Goal: Task Accomplishment & Management: Use online tool/utility

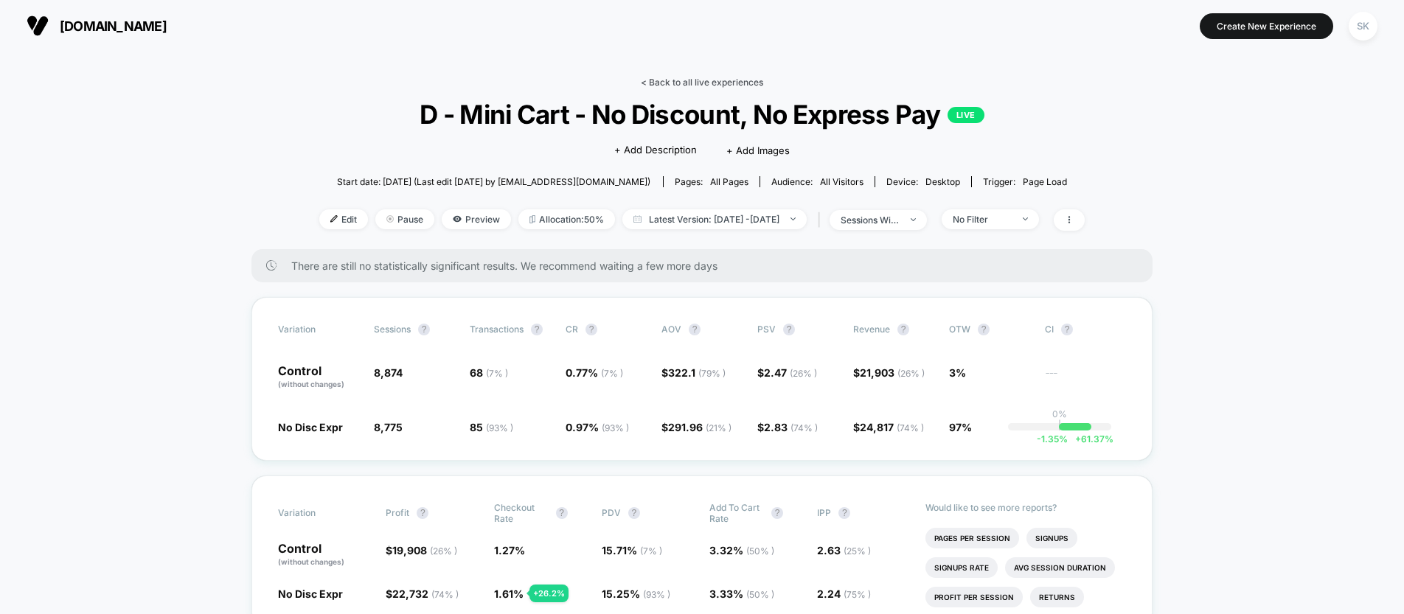
click at [712, 85] on link "< Back to all live experiences" at bounding box center [702, 82] width 122 height 11
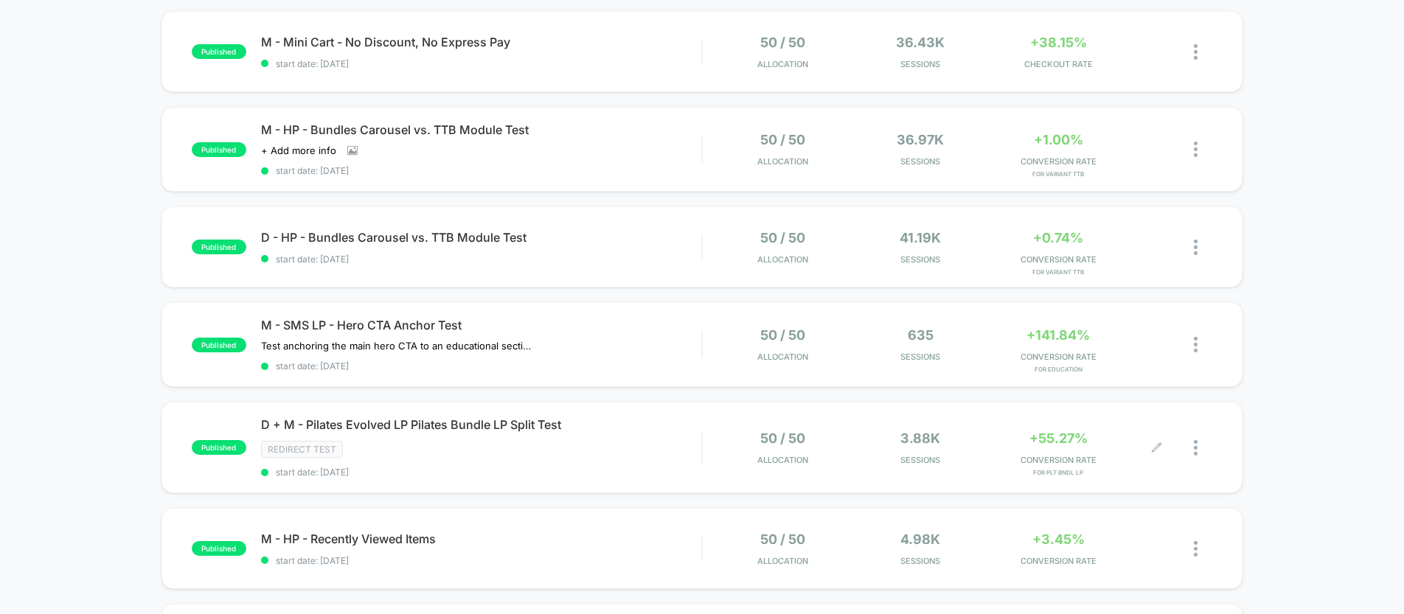
scroll to position [245, 0]
click at [555, 254] on div "D - HP - Bundles Carousel vs. TTB Module Test Click to edit experience details …" at bounding box center [481, 248] width 440 height 35
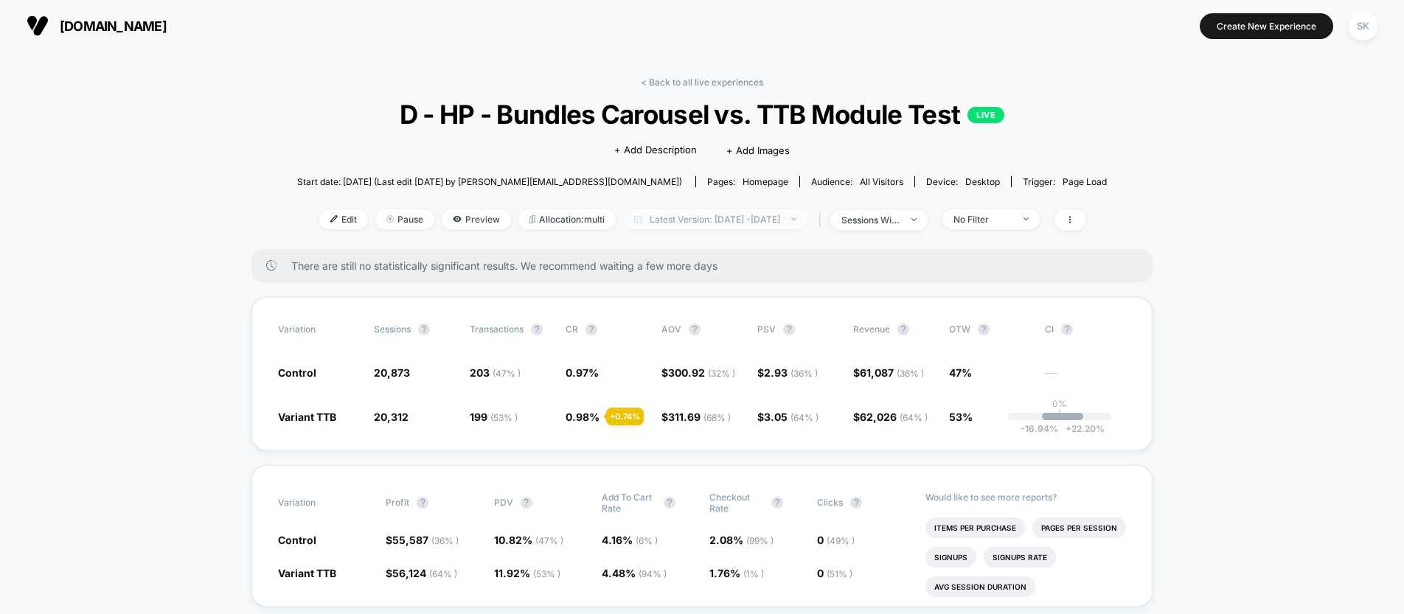
click at [676, 226] on span "Latest Version: [DATE] - [DATE]" at bounding box center [715, 219] width 184 height 20
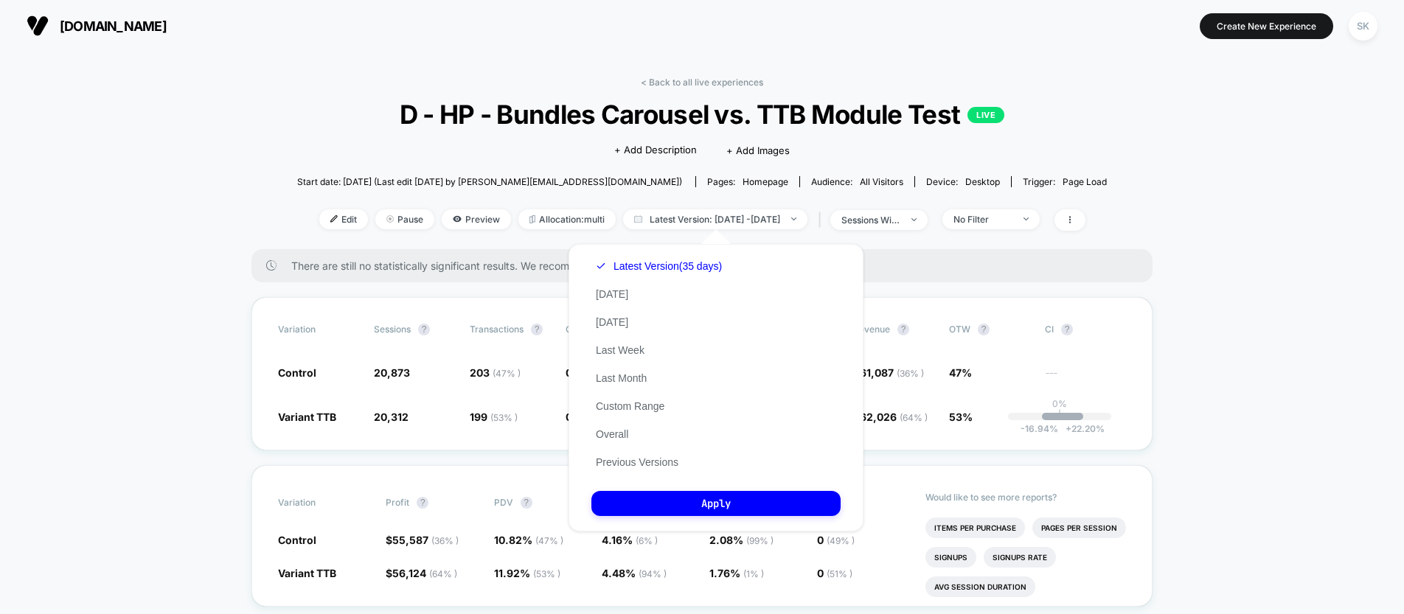
click at [562, 159] on div "Click to edit experience details + Add Description + Add Images" at bounding box center [702, 149] width 486 height 39
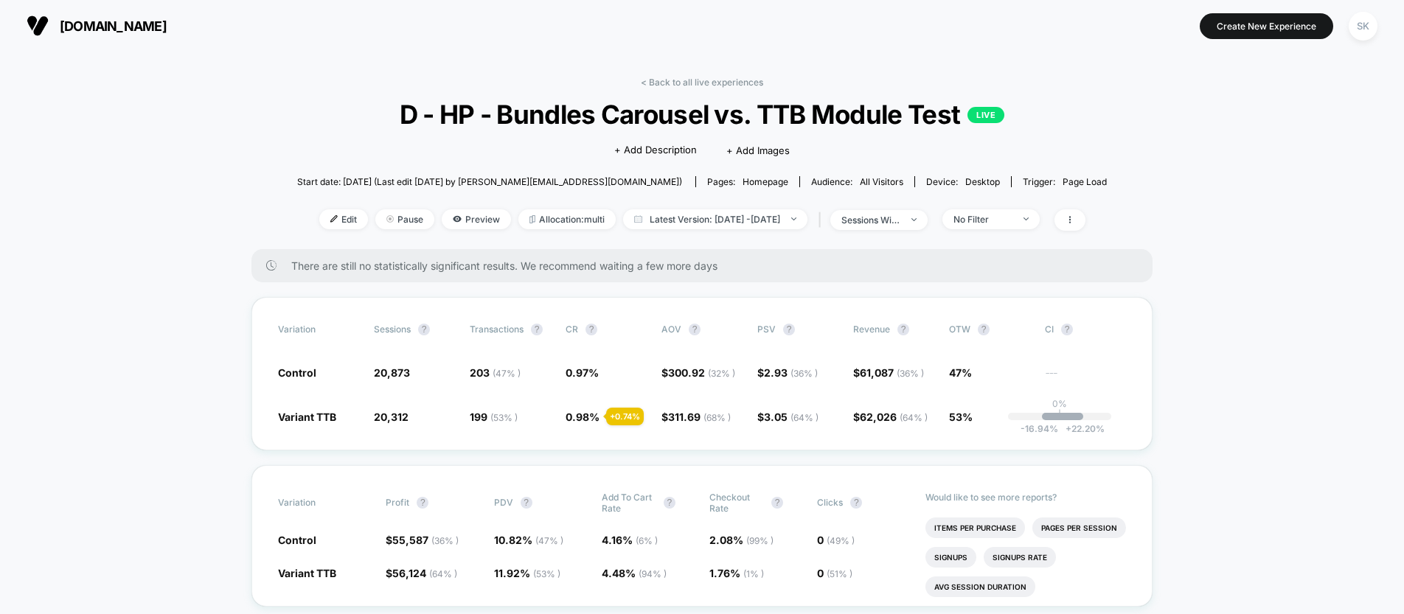
click at [676, 83] on link "< Back to all live experiences" at bounding box center [702, 82] width 122 height 11
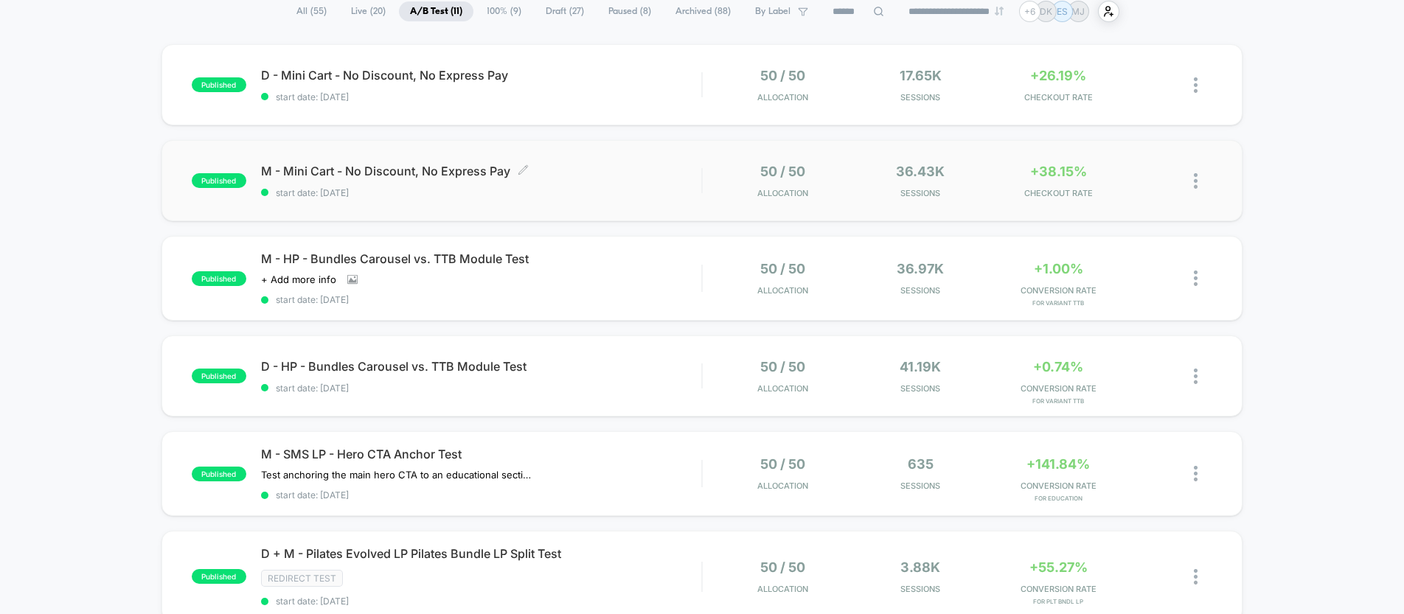
scroll to position [115, 0]
